Goal: Task Accomplishment & Management: Manage account settings

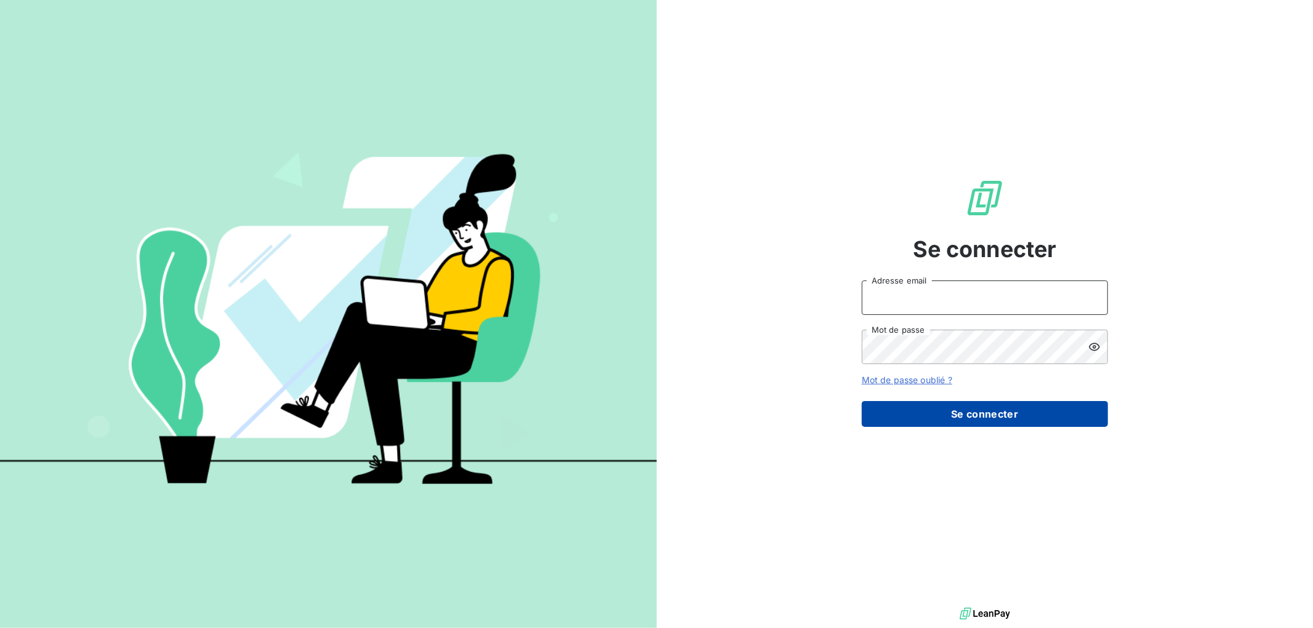
type input "[EMAIL_ADDRESS][DOMAIN_NAME]"
click at [1006, 411] on button "Se connecter" at bounding box center [985, 414] width 246 height 26
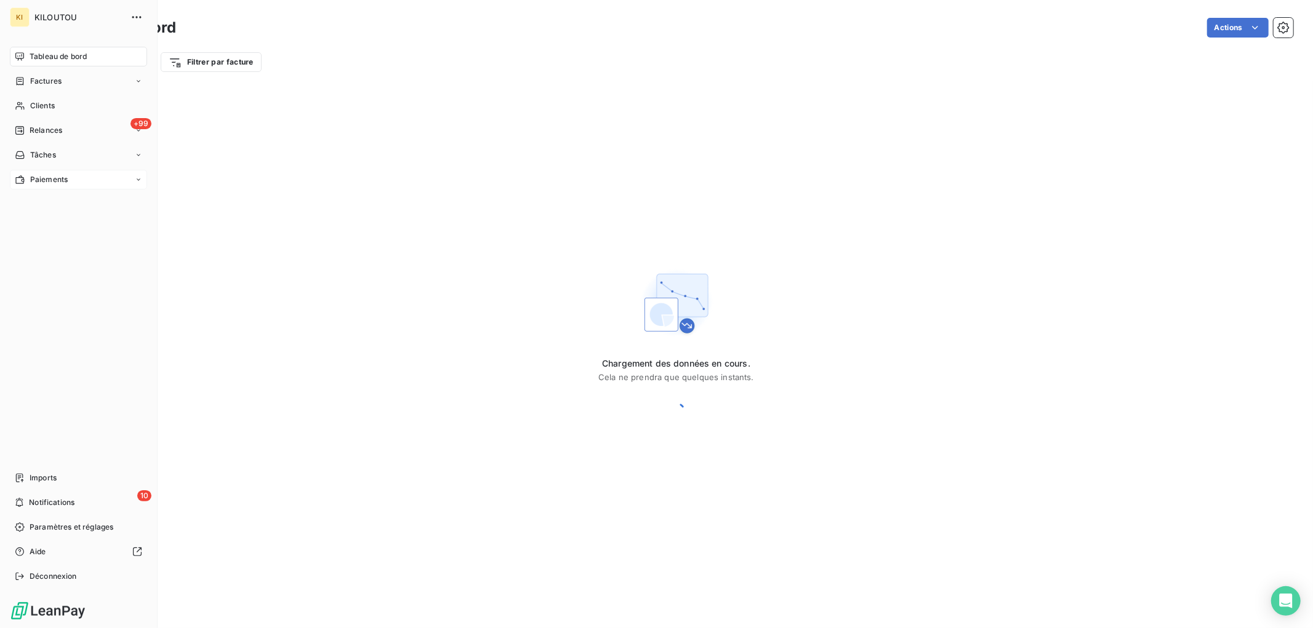
click at [41, 187] on div "Paiements" at bounding box center [78, 180] width 137 height 20
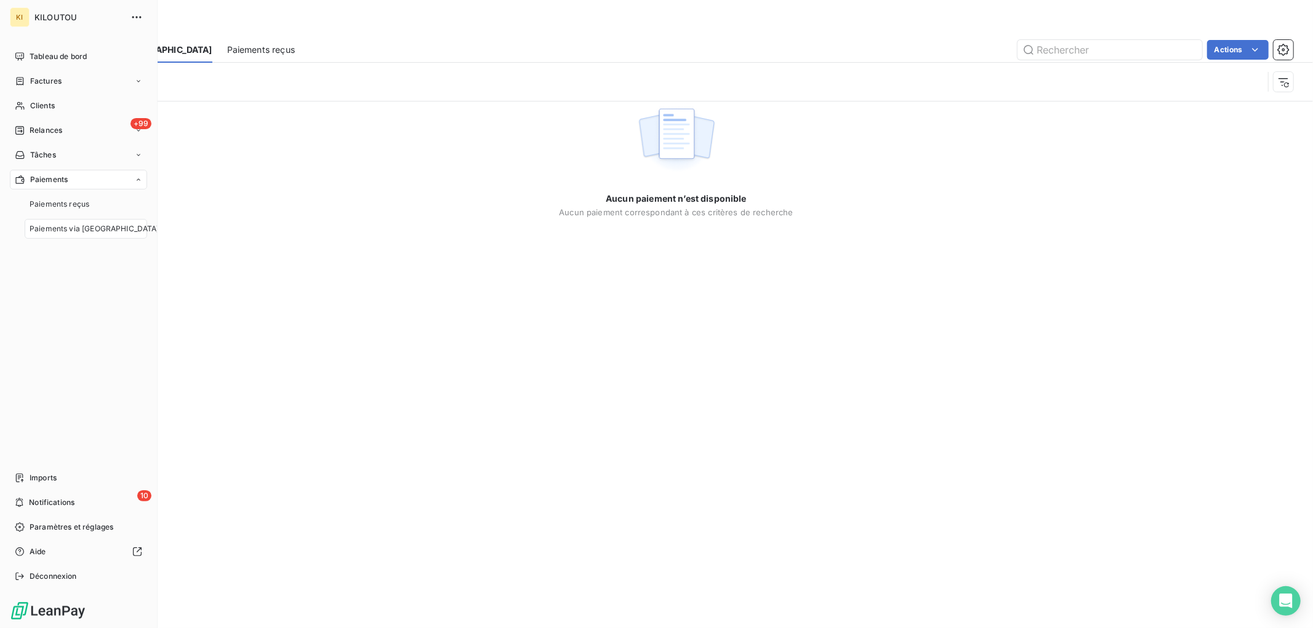
click at [62, 232] on span "Paiements via [GEOGRAPHIC_DATA]" at bounding box center [95, 228] width 130 height 11
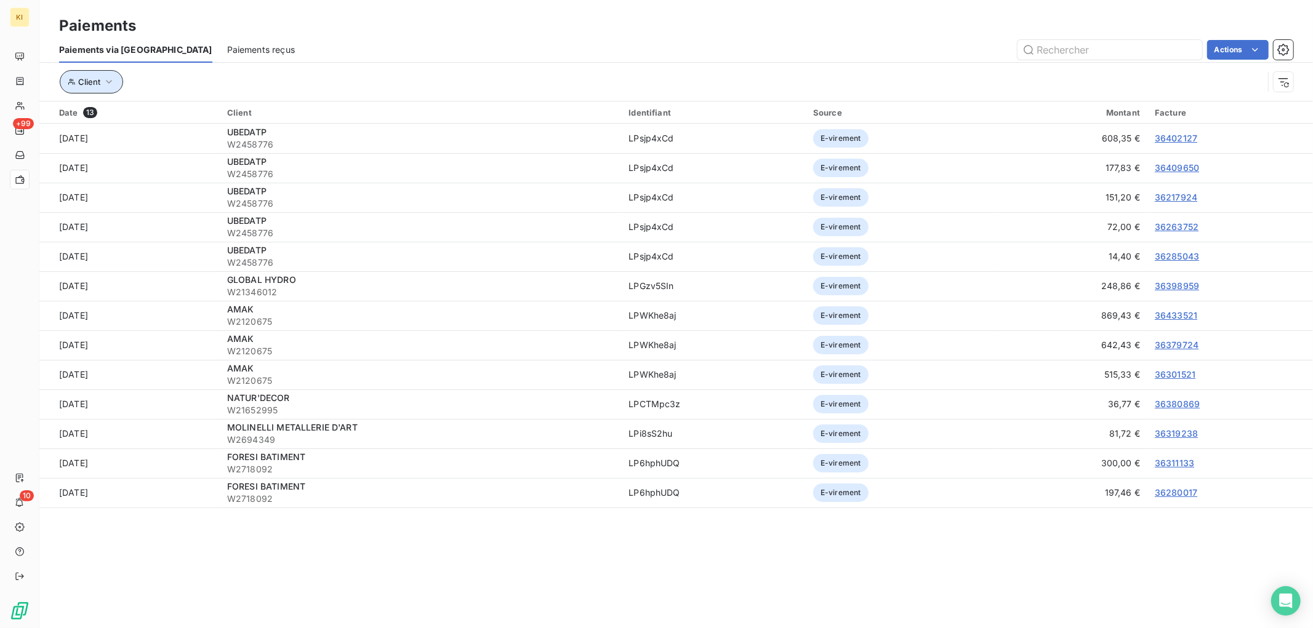
click at [114, 82] on button "Client" at bounding box center [91, 81] width 63 height 23
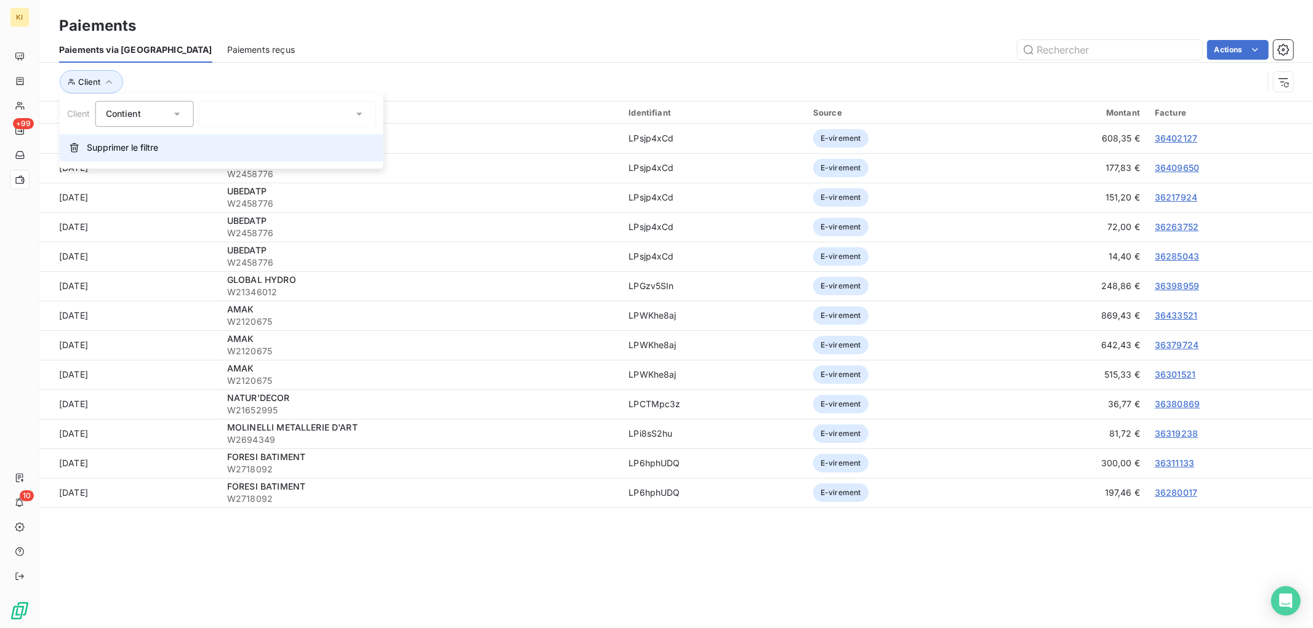
click at [130, 148] on span "Supprimer le filtre" at bounding box center [122, 148] width 71 height 12
